Goal: Complete application form

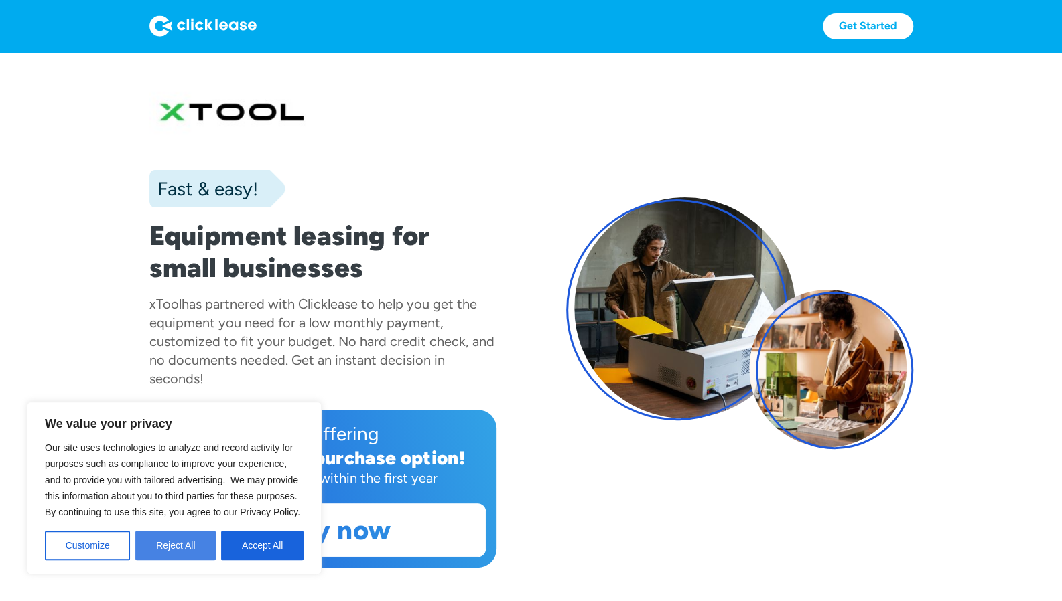
click at [176, 547] on button "Reject All" at bounding box center [175, 545] width 80 height 29
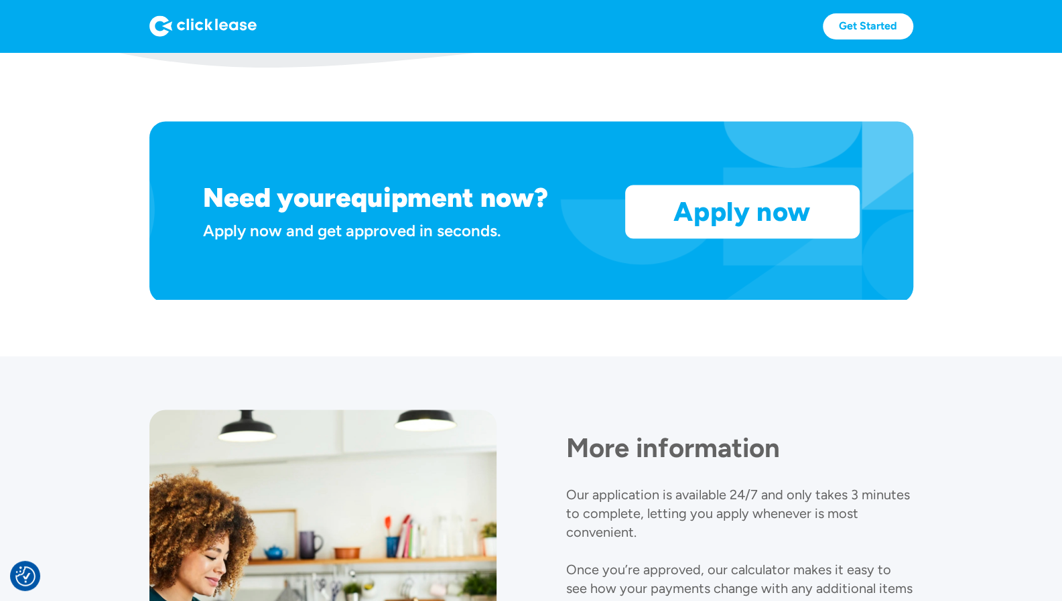
scroll to position [1171, 0]
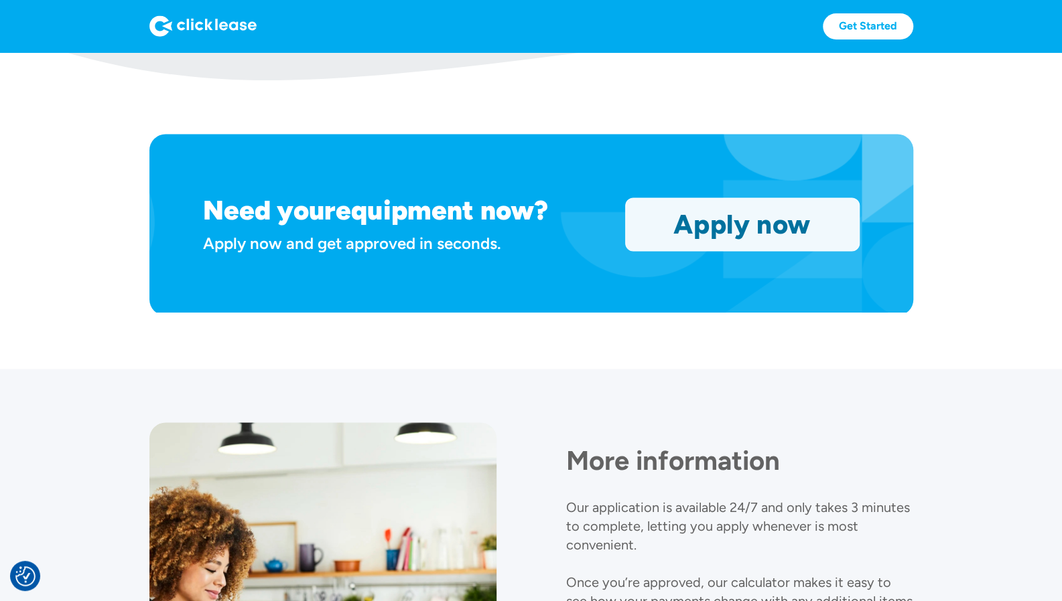
click at [720, 234] on link "Apply now" at bounding box center [742, 224] width 233 height 52
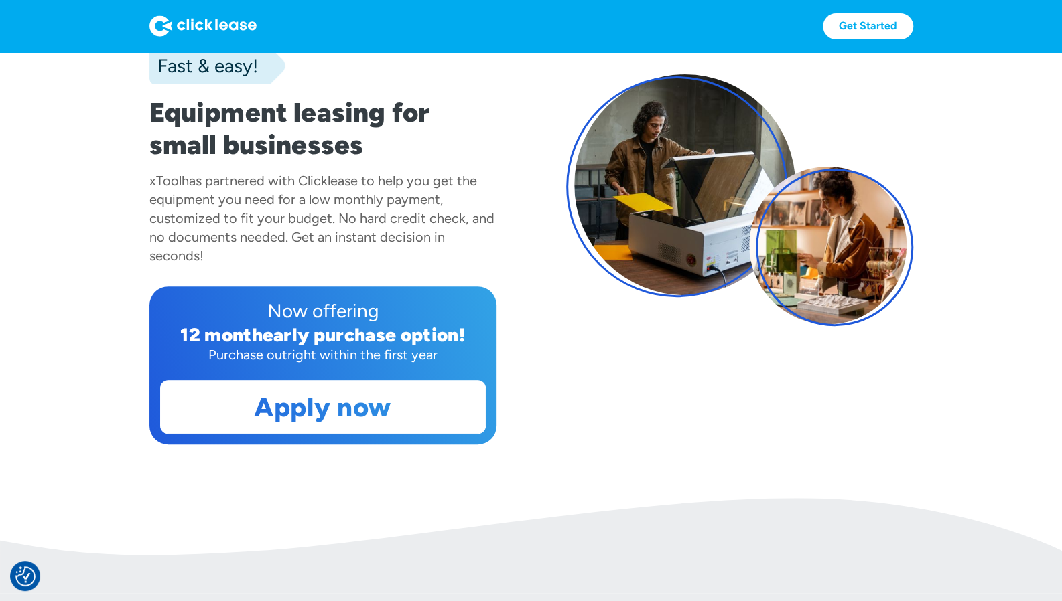
scroll to position [99, 0]
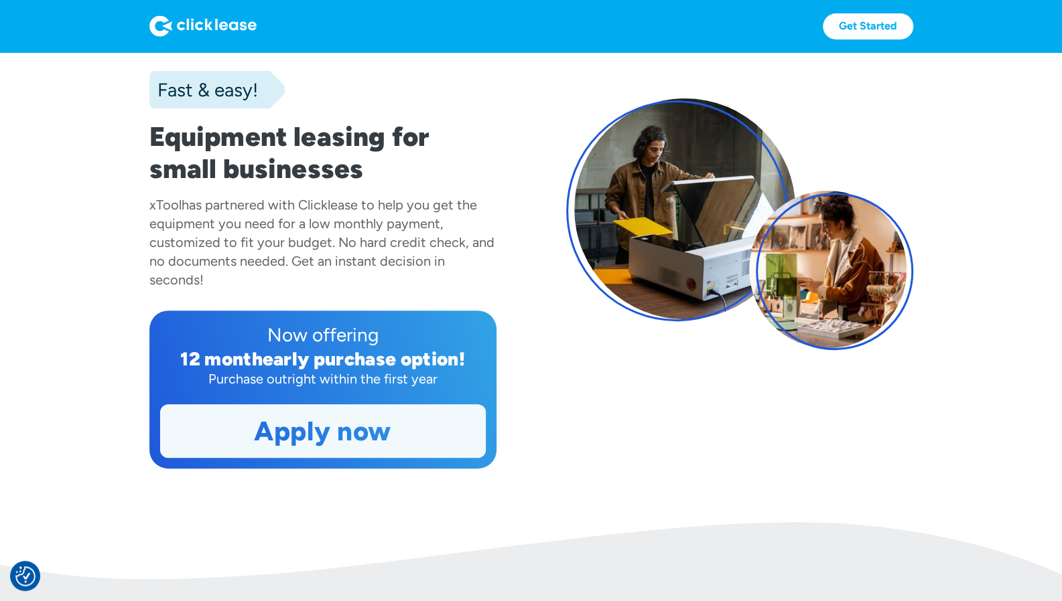
click at [355, 447] on link "Apply now" at bounding box center [323, 431] width 324 height 52
